Goal: Entertainment & Leisure: Consume media (video, audio)

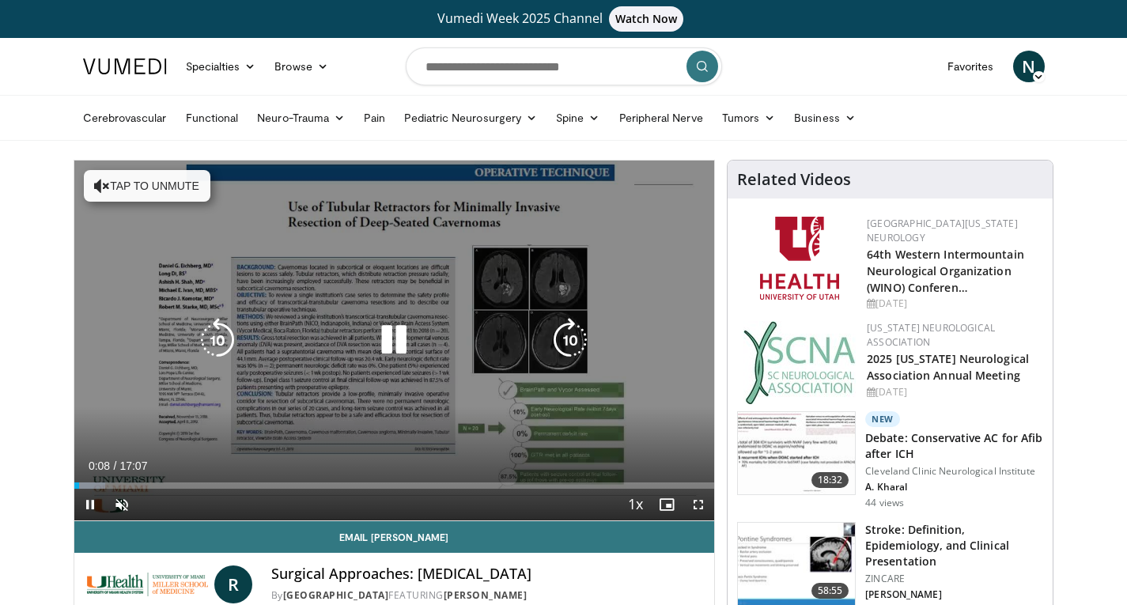
click at [127, 182] on button "Tap to unmute" at bounding box center [147, 186] width 127 height 32
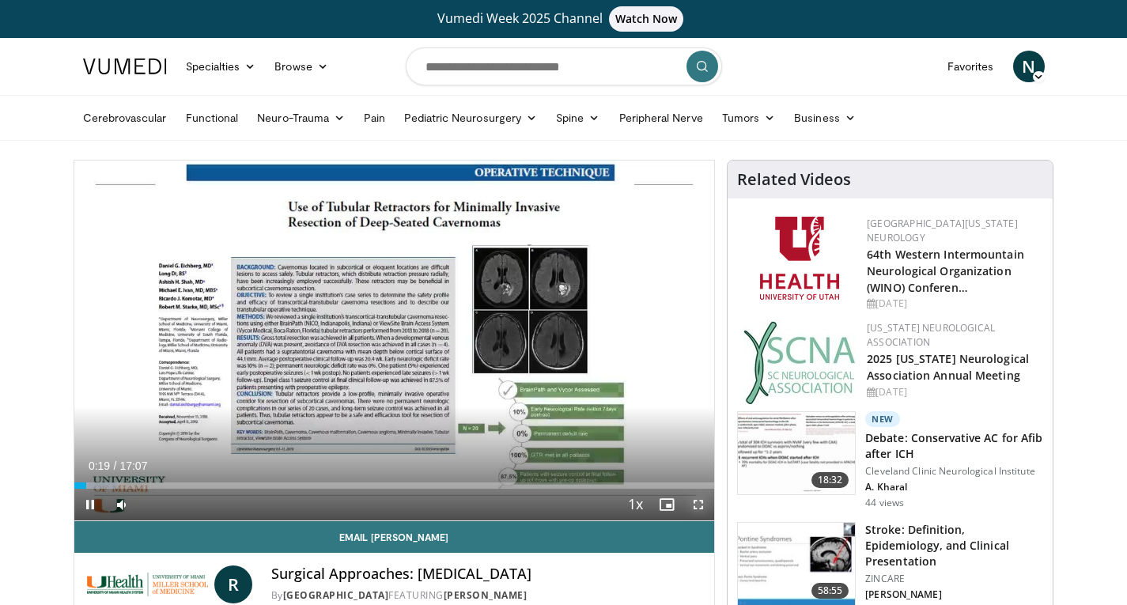
click at [699, 506] on span "Video Player" at bounding box center [699, 505] width 32 height 32
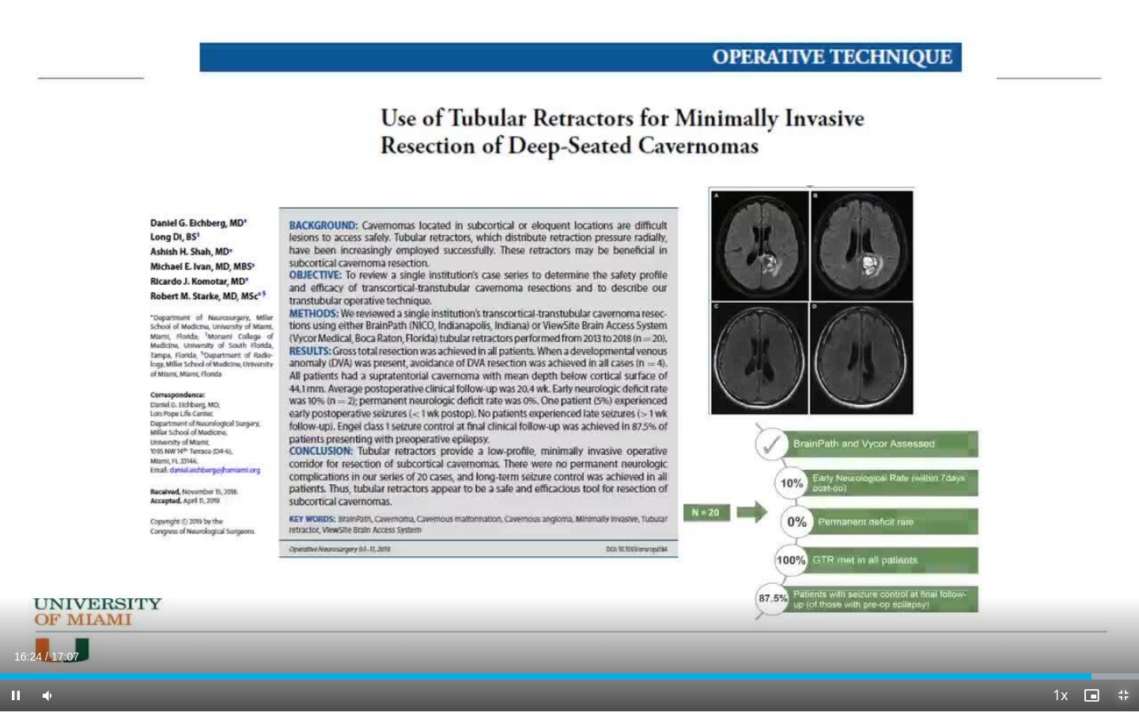
click at [1125, 604] on span "Video Player" at bounding box center [1124, 696] width 32 height 32
